Goal: Information Seeking & Learning: Learn about a topic

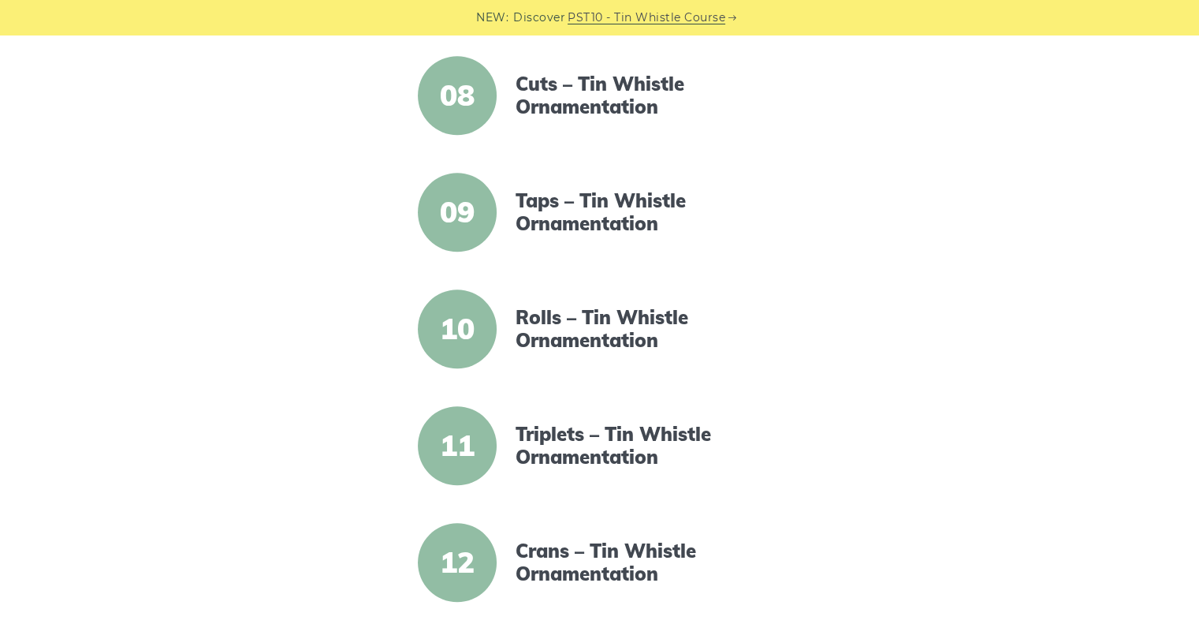
scroll to position [1214, 0]
click at [569, 464] on link "Triplets – Tin Whistle Ornamentation" at bounding box center [651, 445] width 271 height 46
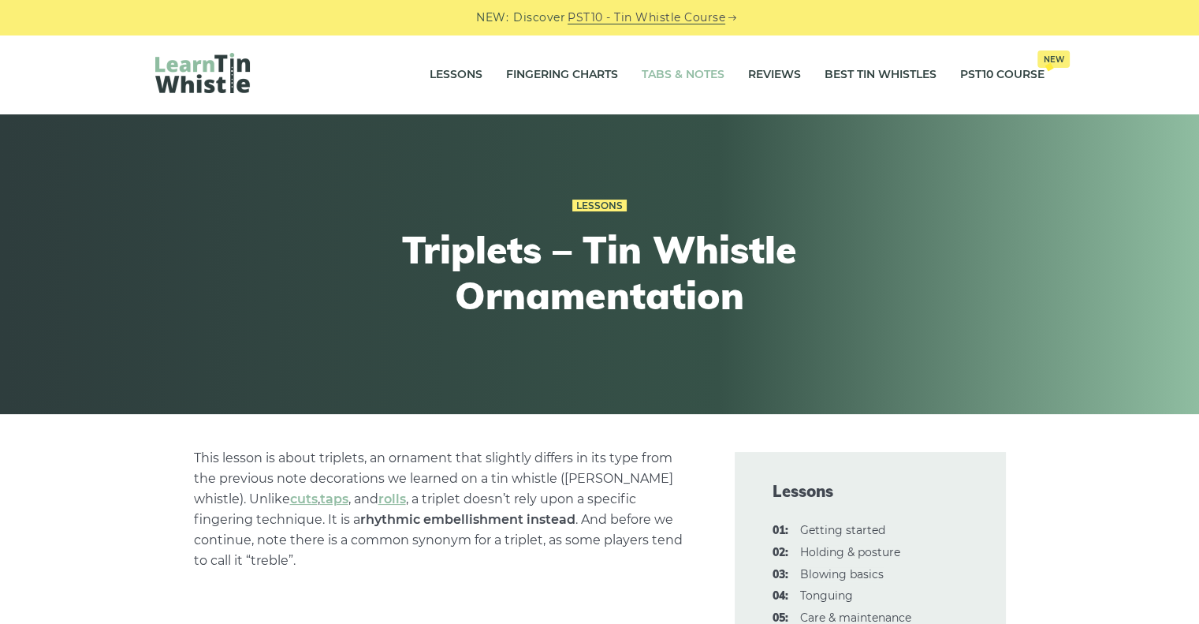
click at [688, 63] on link "Tabs & Notes" at bounding box center [683, 74] width 83 height 39
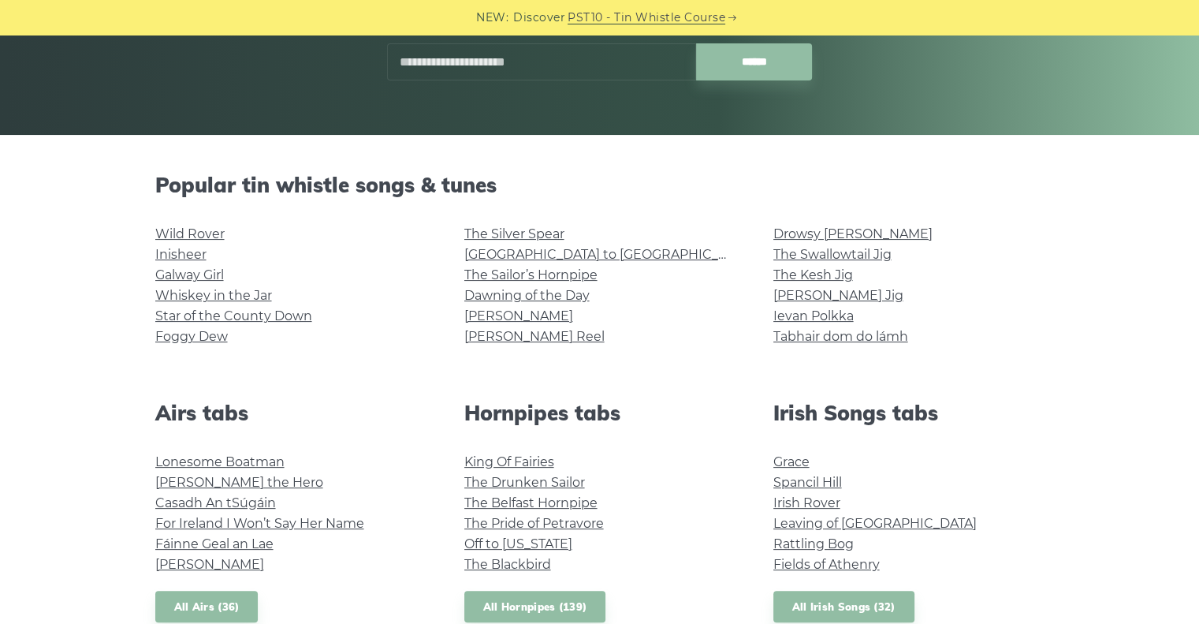
scroll to position [280, 0]
click at [523, 252] on link "Rocky Road to Dublin" at bounding box center [609, 253] width 291 height 15
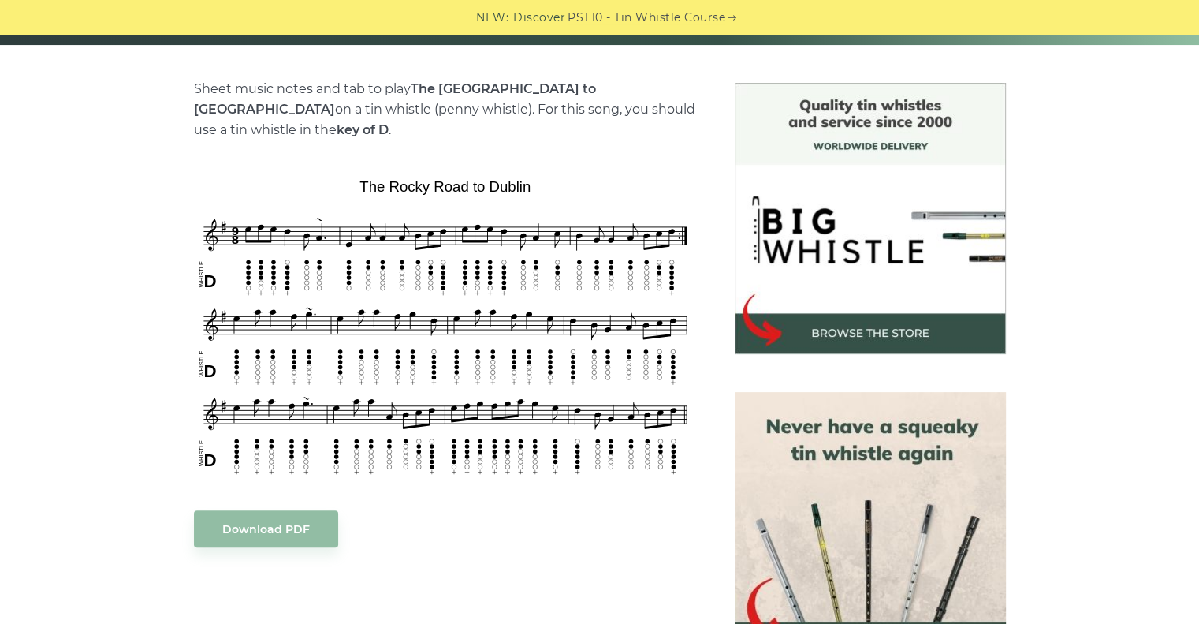
scroll to position [369, 0]
